Goal: Information Seeking & Learning: Learn about a topic

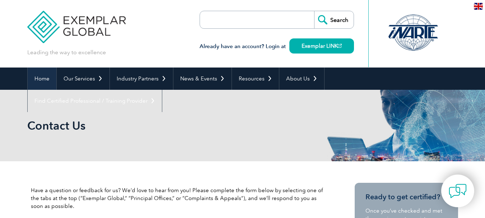
click at [37, 78] on link "Home" at bounding box center [42, 79] width 29 height 22
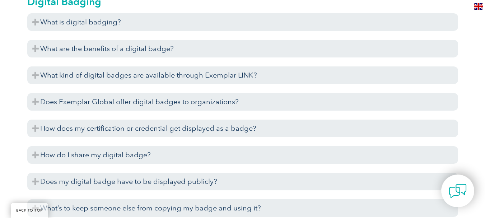
scroll to position [684, 0]
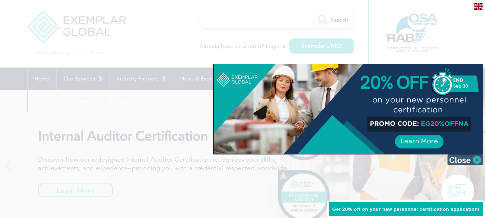
click at [475, 160] on img at bounding box center [466, 160] width 36 height 11
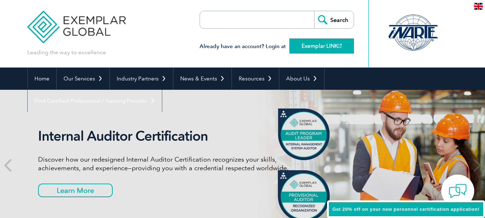
click at [323, 47] on link "Exemplar LINK" at bounding box center [322, 45] width 65 height 15
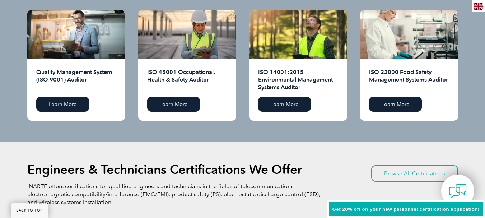
scroll to position [763, 0]
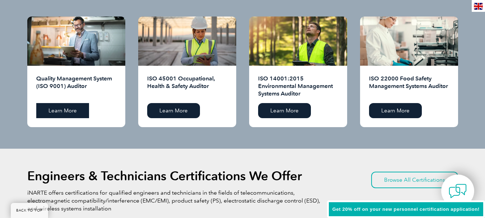
click at [70, 111] on link "Learn More" at bounding box center [62, 110] width 53 height 15
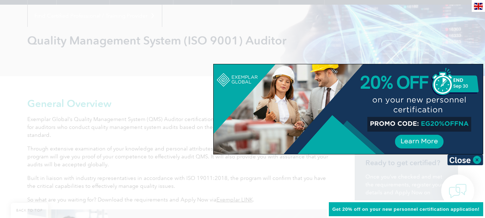
scroll to position [86, 0]
click at [478, 161] on img at bounding box center [466, 160] width 36 height 11
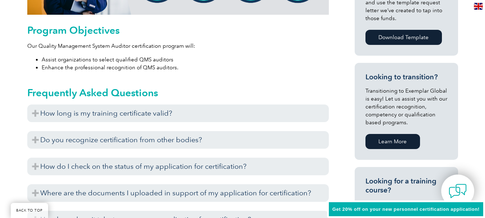
scroll to position [384, 0]
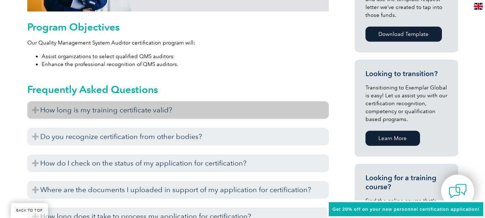
click at [225, 113] on h3 "How long is my training certificate valid?" at bounding box center [178, 110] width 302 height 18
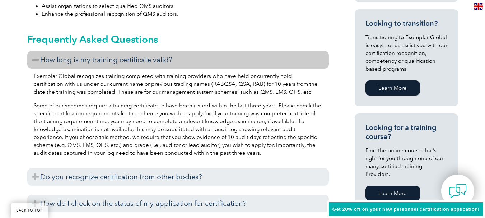
scroll to position [433, 0]
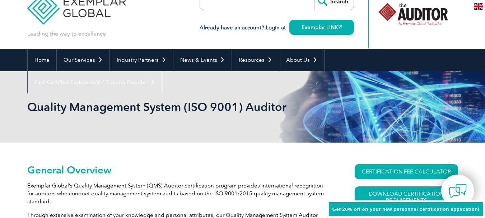
scroll to position [0, 0]
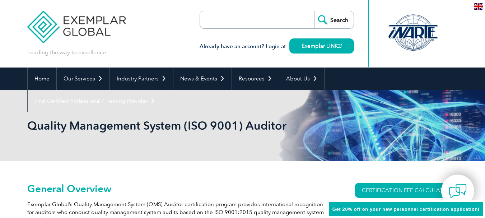
click at [210, 20] on input "search" at bounding box center [241, 19] width 75 height 17
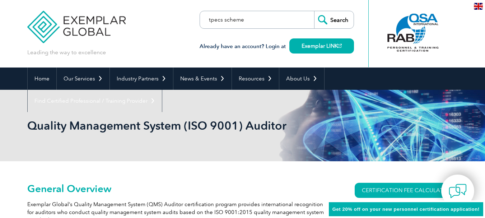
type input "tpecs scheme"
click at [314, 11] on input "Search" at bounding box center [334, 19] width 40 height 17
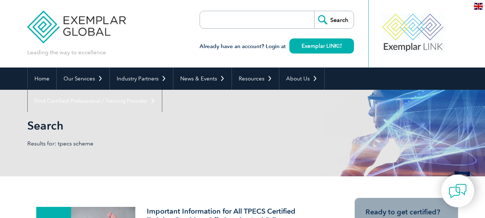
click at [207, 20] on input "search" at bounding box center [241, 19] width 75 height 17
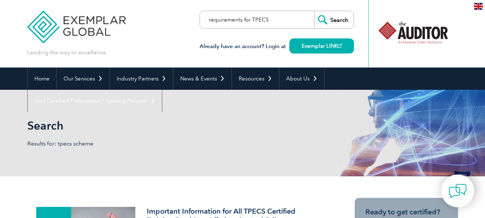
type input "requirements for TPECS"
click at [314, 11] on input "Search" at bounding box center [334, 19] width 40 height 17
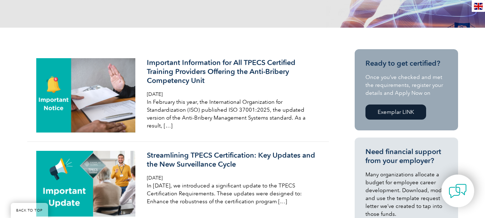
scroll to position [149, 0]
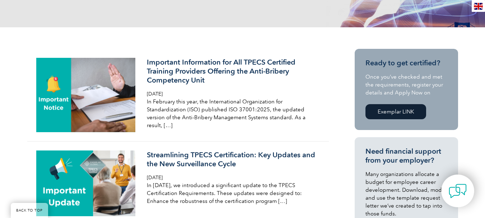
click at [391, 111] on link "Exemplar LINK" at bounding box center [396, 111] width 61 height 15
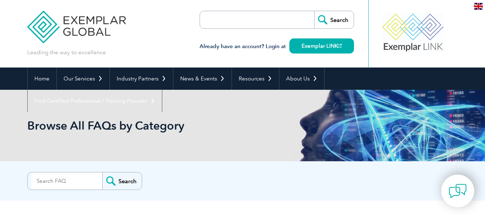
click at [216, 19] on input "search" at bounding box center [241, 19] width 75 height 17
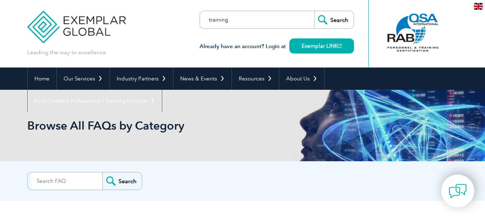
type input "training"
click at [314, 11] on input "Search" at bounding box center [334, 19] width 40 height 17
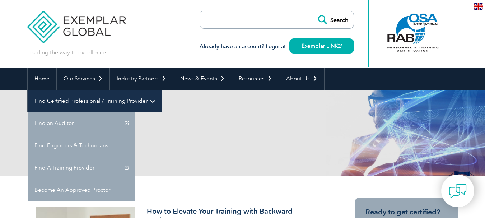
click at [162, 90] on link "Find Certified Professional / Training Provider" at bounding box center [95, 101] width 134 height 22
